Goal: Navigation & Orientation: Find specific page/section

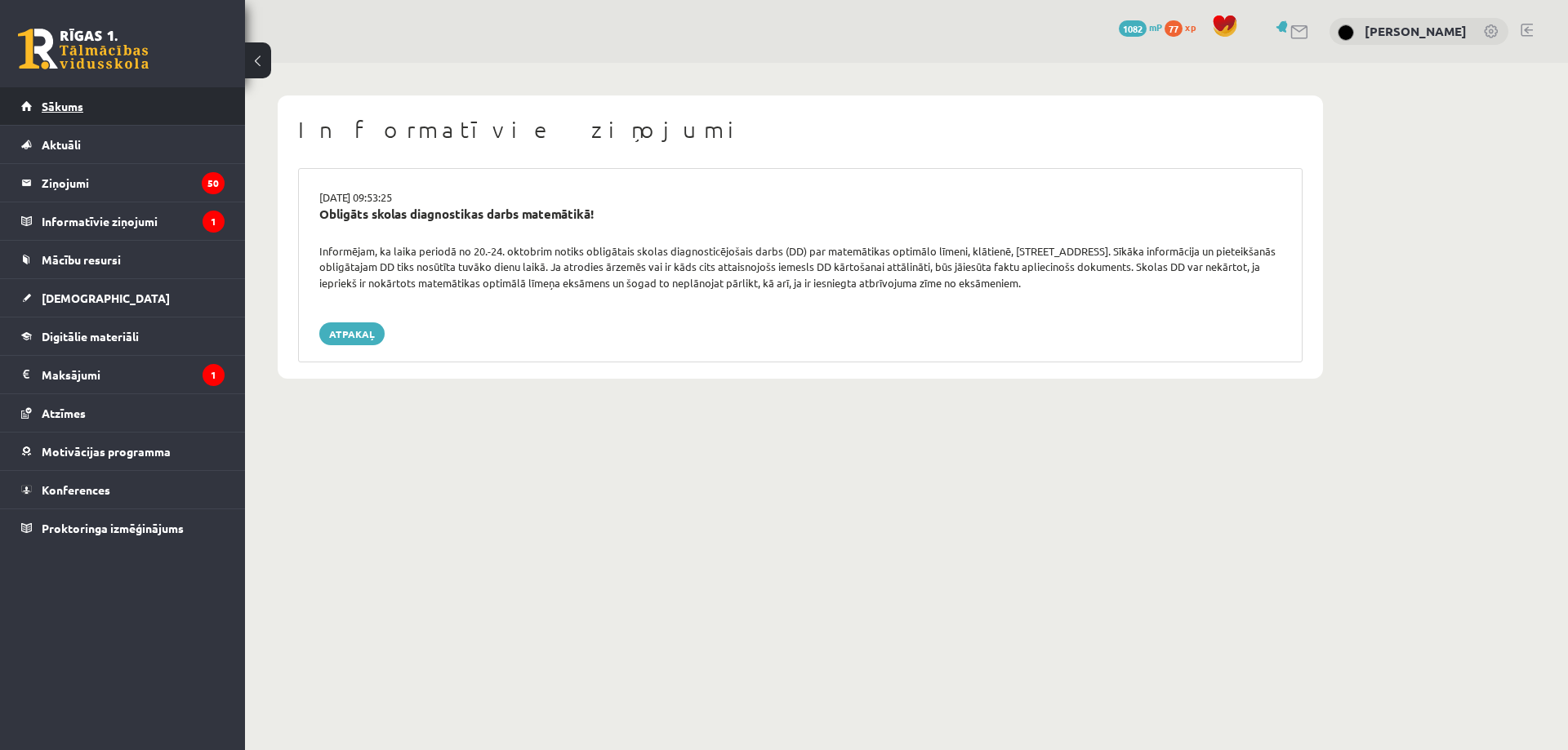
click at [141, 121] on link "Sākums" at bounding box center [123, 105] width 204 height 37
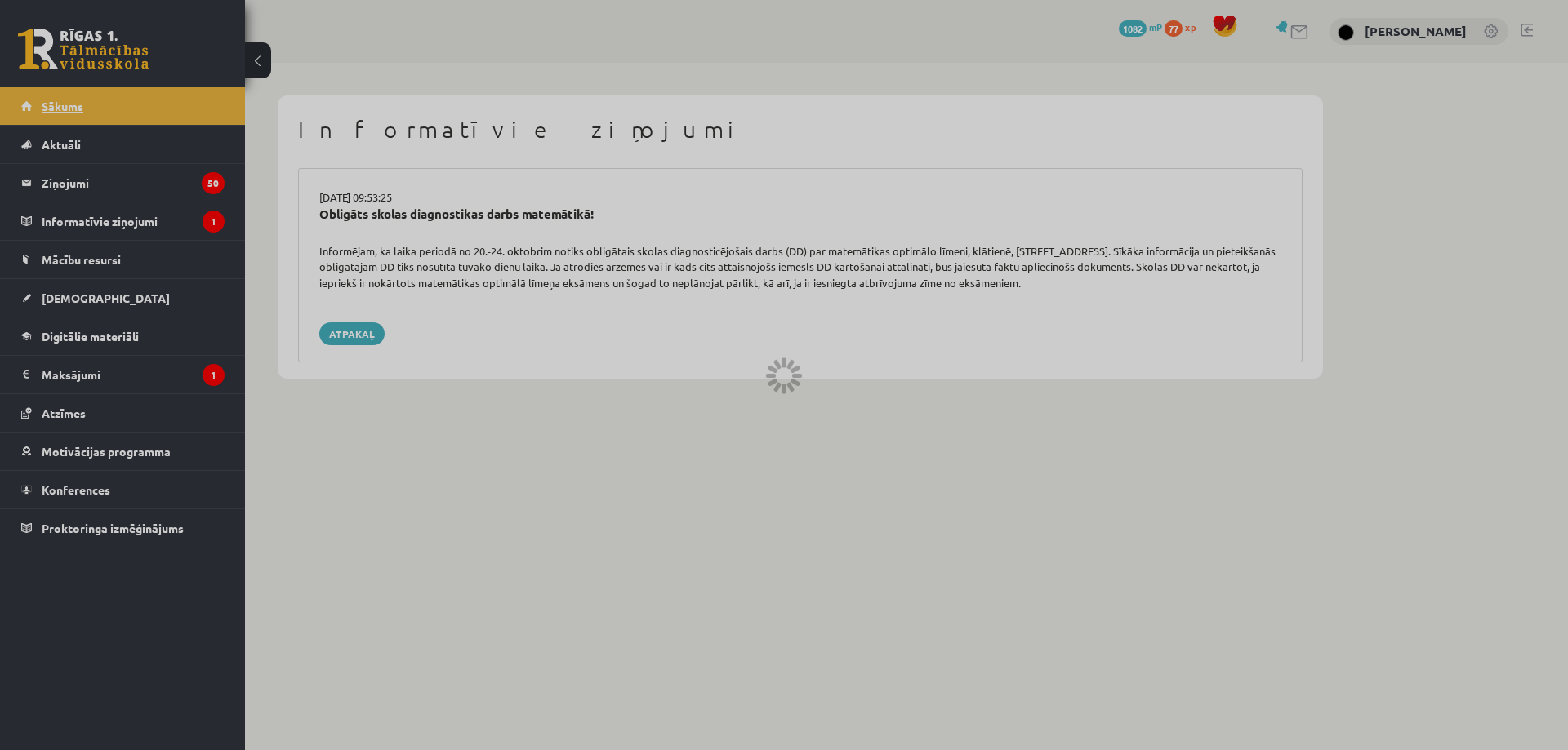
click at [141, 121] on div at bounding box center [784, 375] width 1568 height 750
